Goal: Task Accomplishment & Management: Use online tool/utility

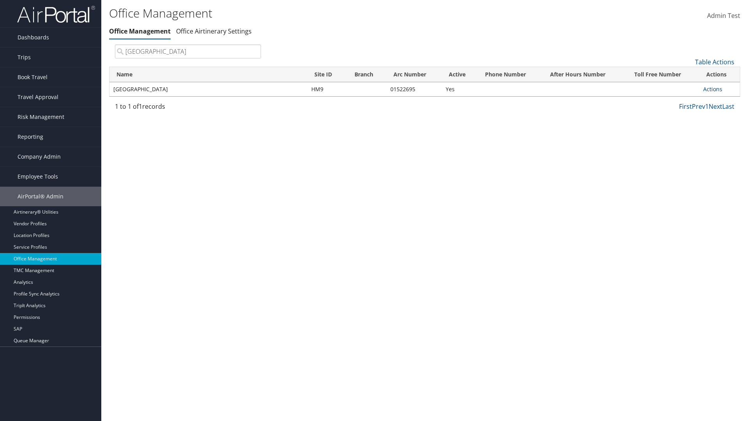
type input "[GEOGRAPHIC_DATA]"
click at [713, 89] on link "Actions" at bounding box center [712, 88] width 19 height 7
click at [687, 127] on link "Manage Banner Ads" at bounding box center [687, 126] width 66 height 13
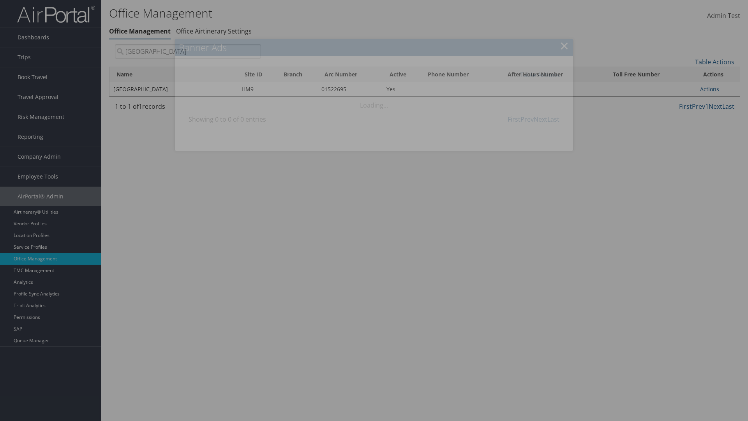
click at [540, 74] on link "Table Actions" at bounding box center [539, 75] width 39 height 9
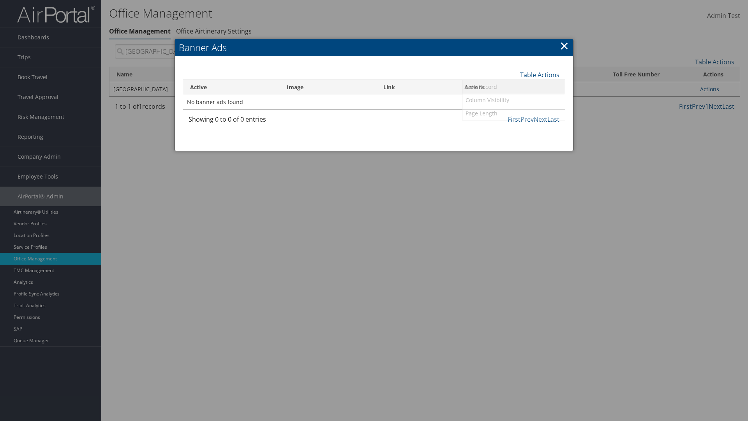
click at [514, 87] on link "New Record" at bounding box center [514, 86] width 102 height 13
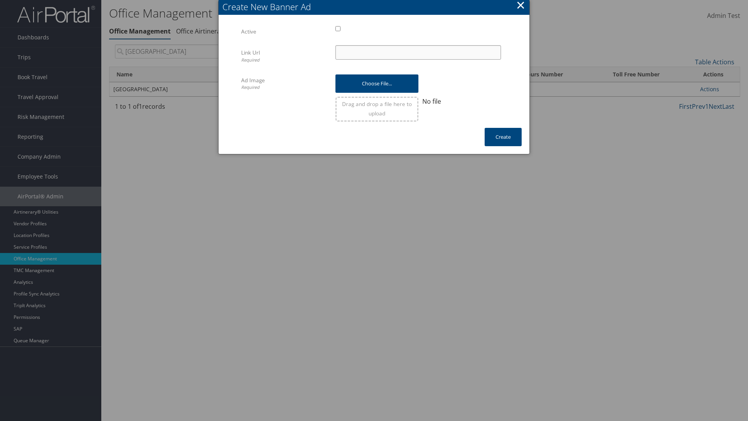
click at [418, 52] on input "Link Url Required" at bounding box center [419, 52] width 166 height 14
type input "[DOMAIN_NAME]"
click at [377, 80] on input "file" at bounding box center [377, 79] width 83 height 11
type input "C:\fakepath\Test.PNG"
